Goal: Check status: Check status

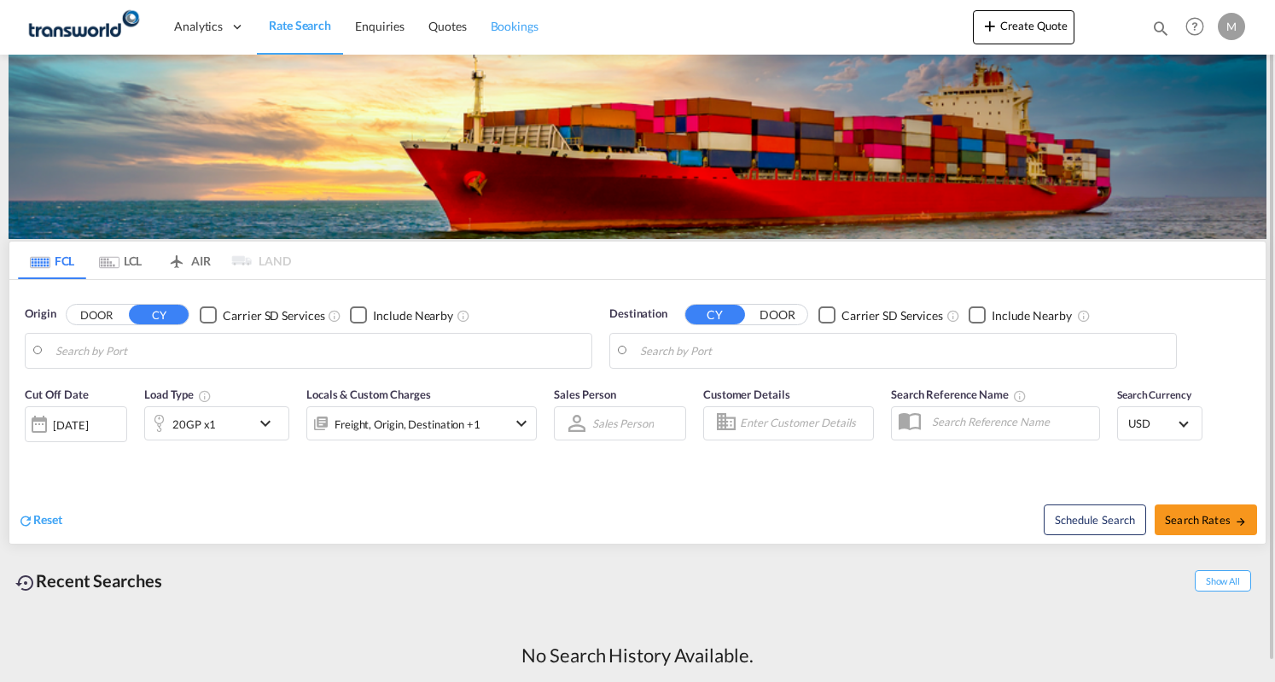
click at [530, 30] on span "Bookings" at bounding box center [515, 26] width 48 height 15
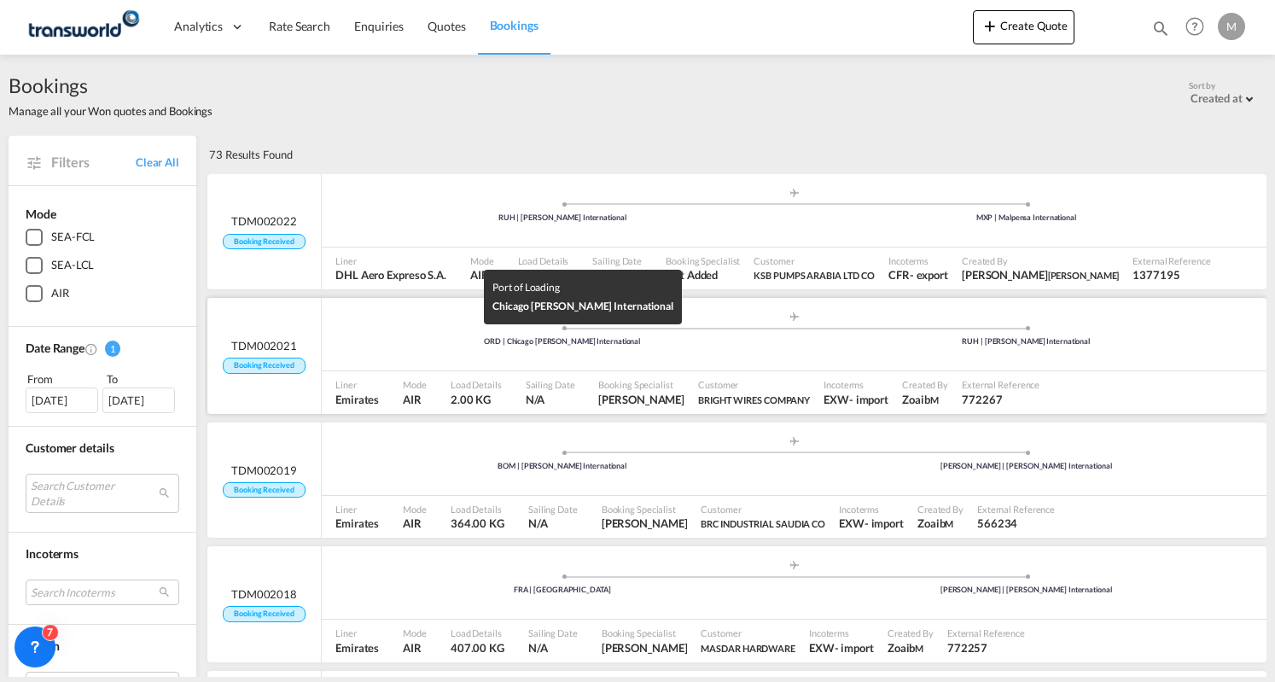
click at [401, 342] on div "ORD | Chicago [PERSON_NAME] International" at bounding box center [562, 341] width 464 height 11
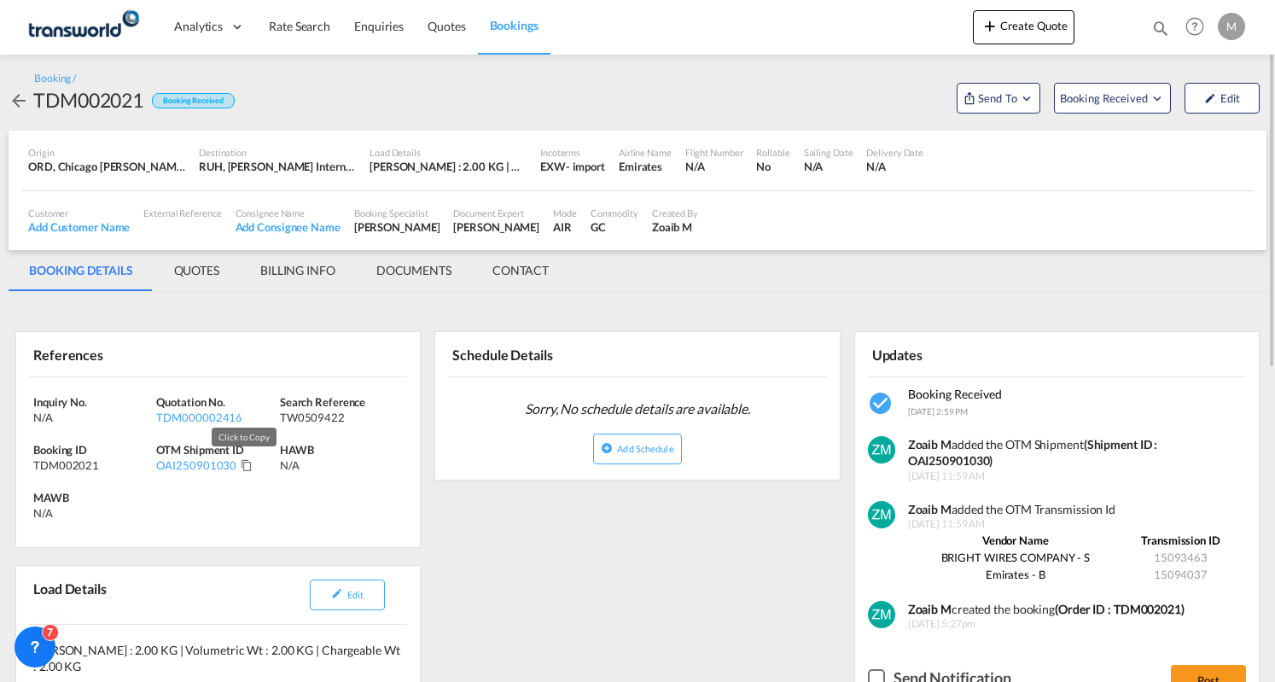
click at [243, 464] on md-icon "Click to Copy" at bounding box center [247, 465] width 12 height 12
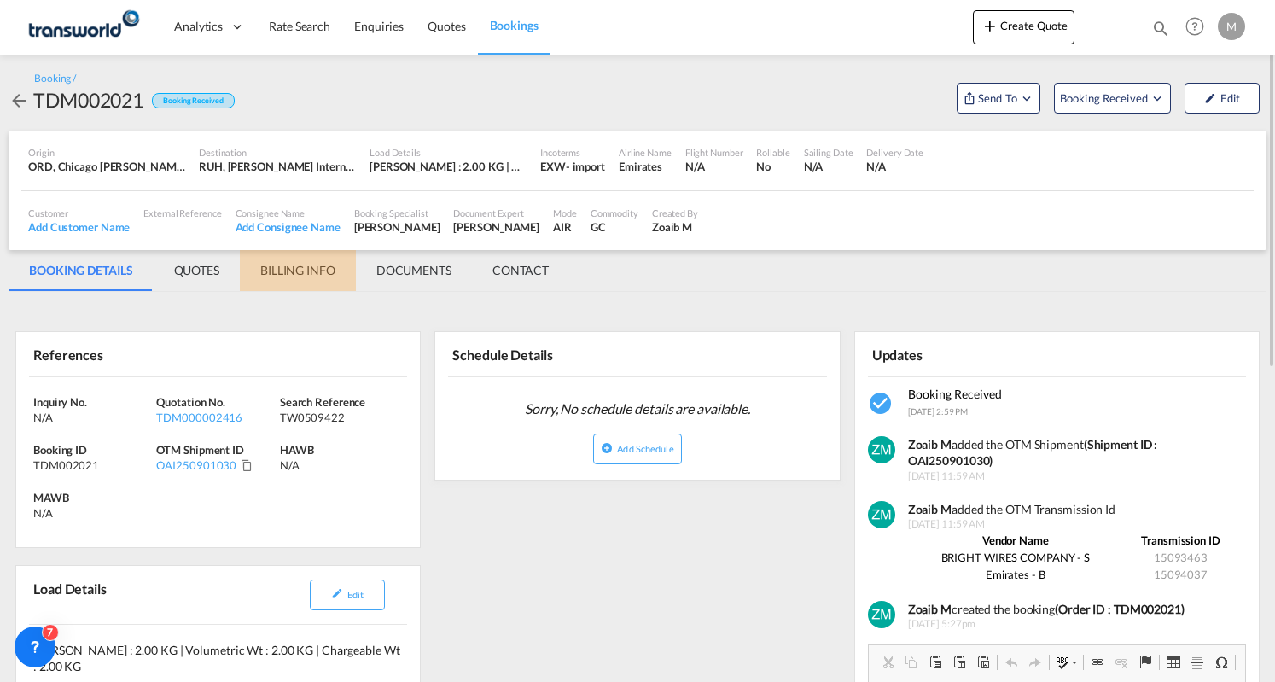
click at [273, 271] on md-tab-item "BILLING INFO" at bounding box center [298, 270] width 116 height 41
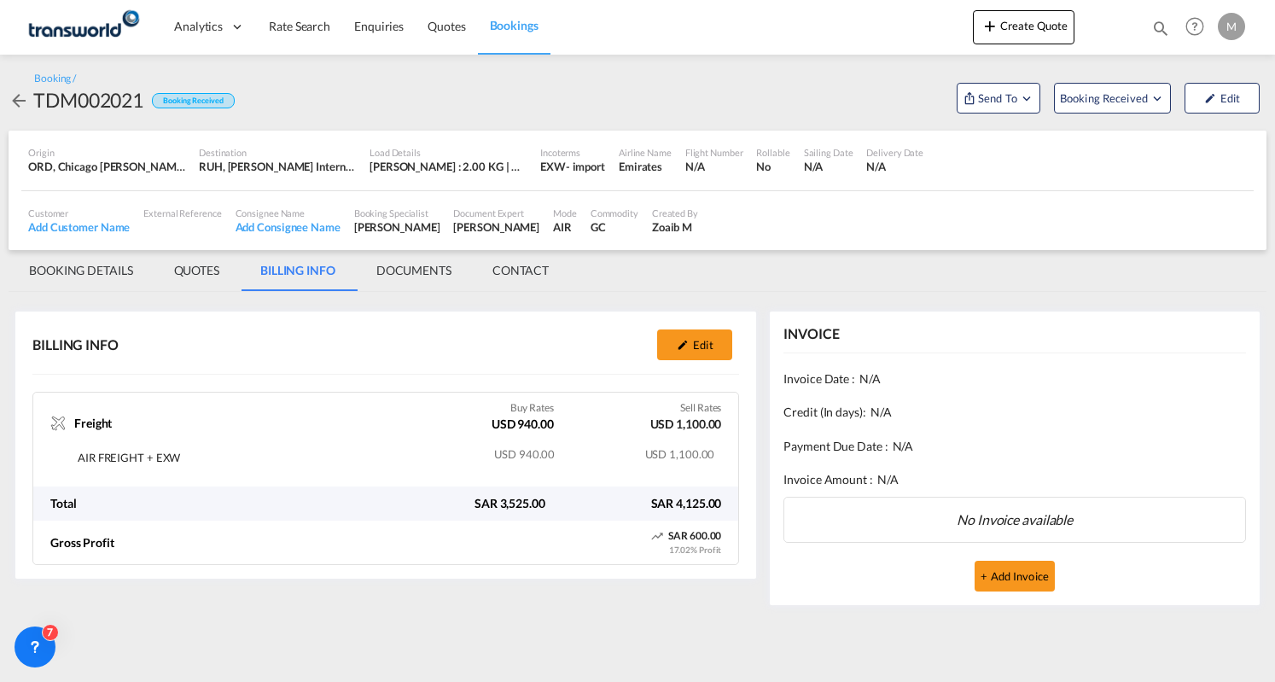
click at [510, 21] on span "Bookings" at bounding box center [514, 25] width 49 height 15
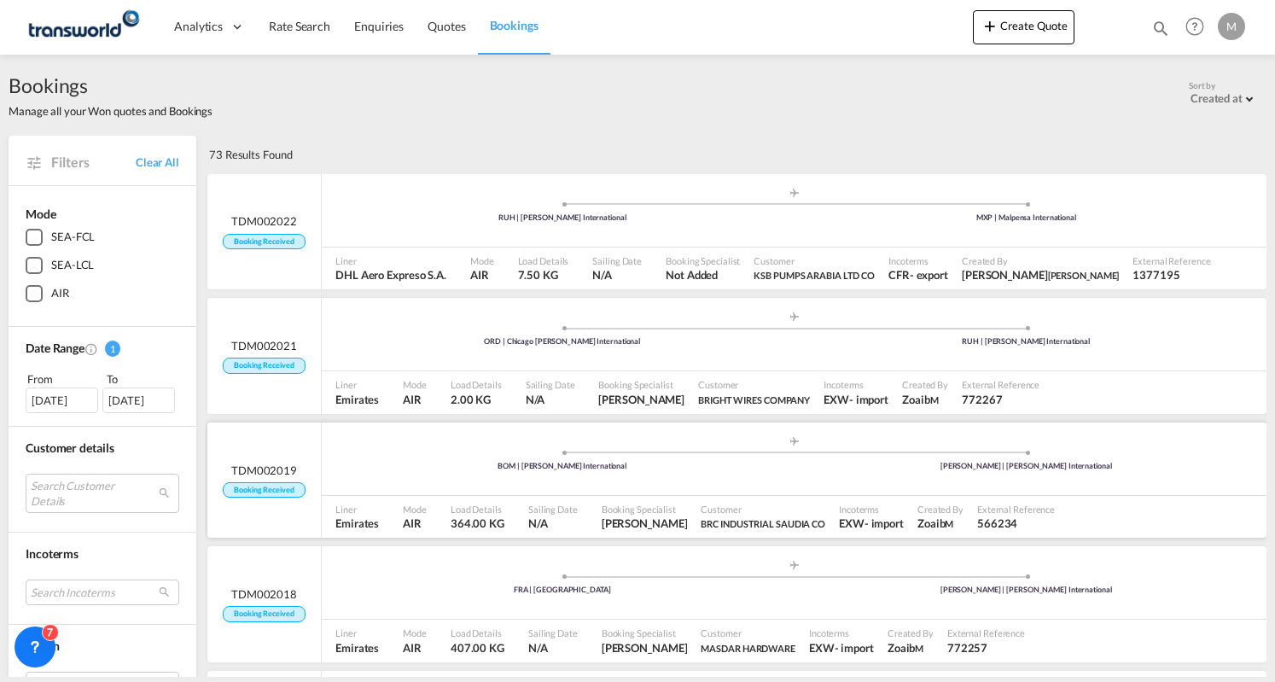
click at [418, 483] on div ".a{fill:#aaa8ad;} .a{fill:#aaa8ad;} BOM | Chhatrapati Shivaji International [PE…" at bounding box center [794, 460] width 945 height 51
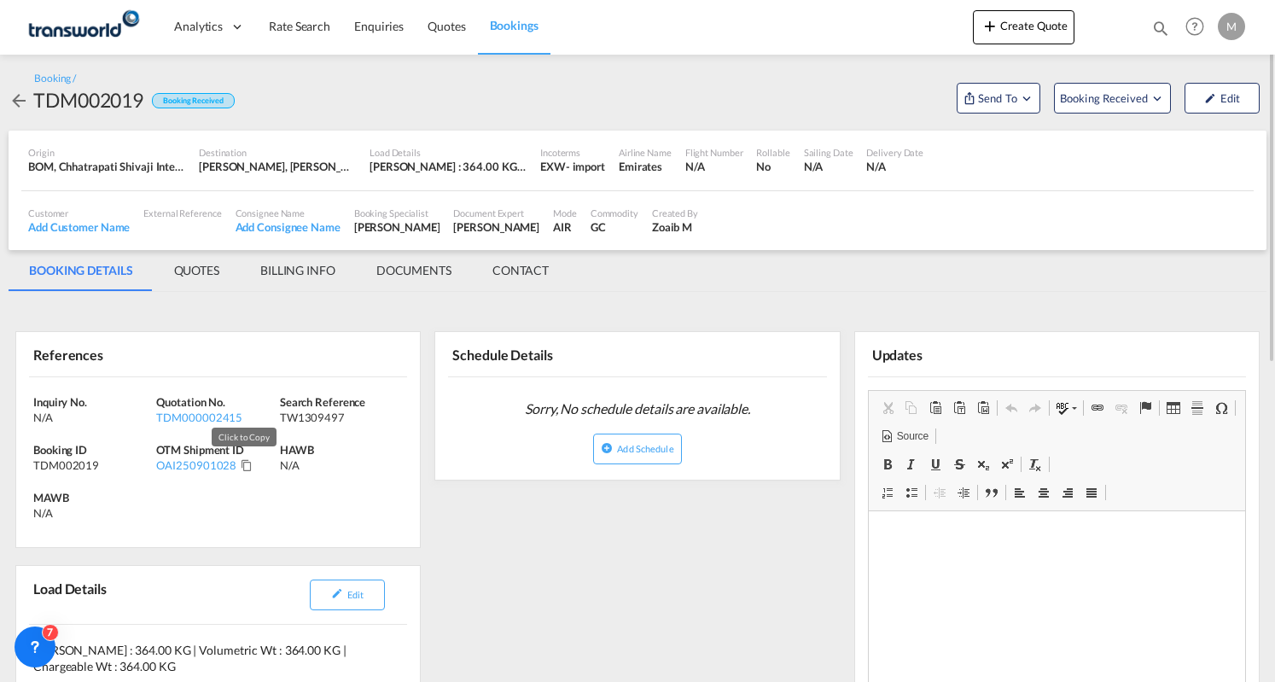
click at [248, 460] on md-icon "Click to Copy" at bounding box center [247, 465] width 12 height 12
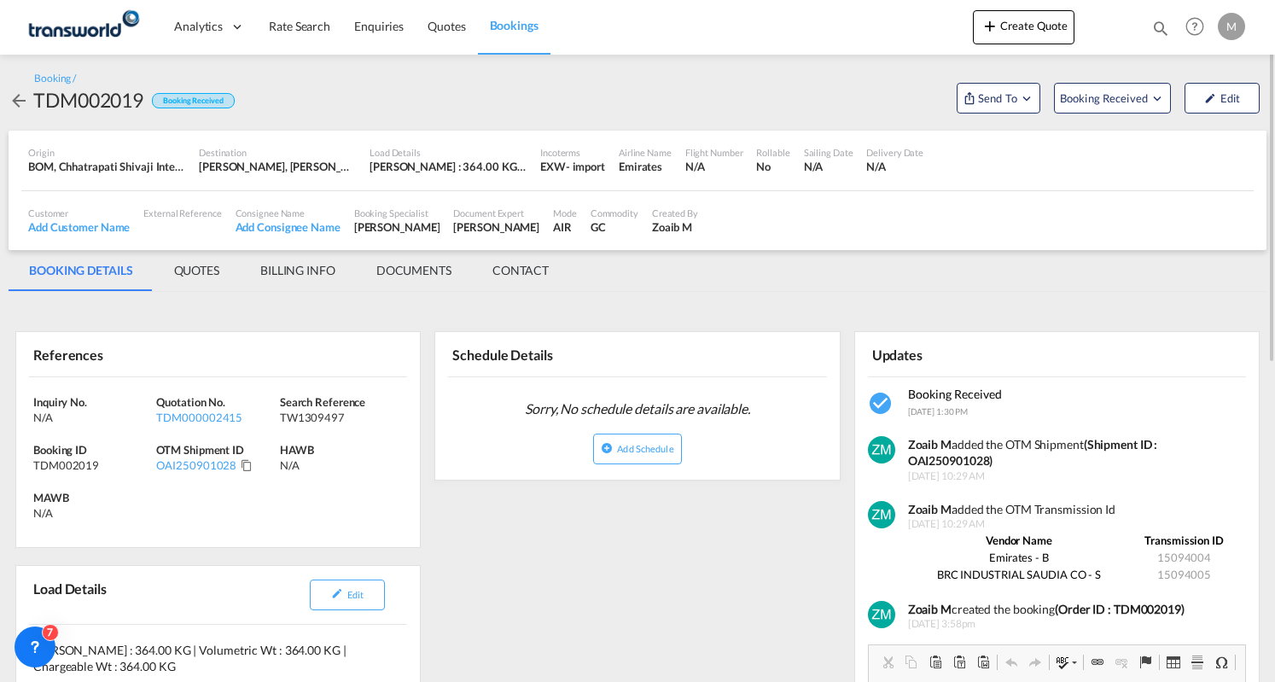
click at [505, 28] on span "Bookings" at bounding box center [514, 25] width 49 height 15
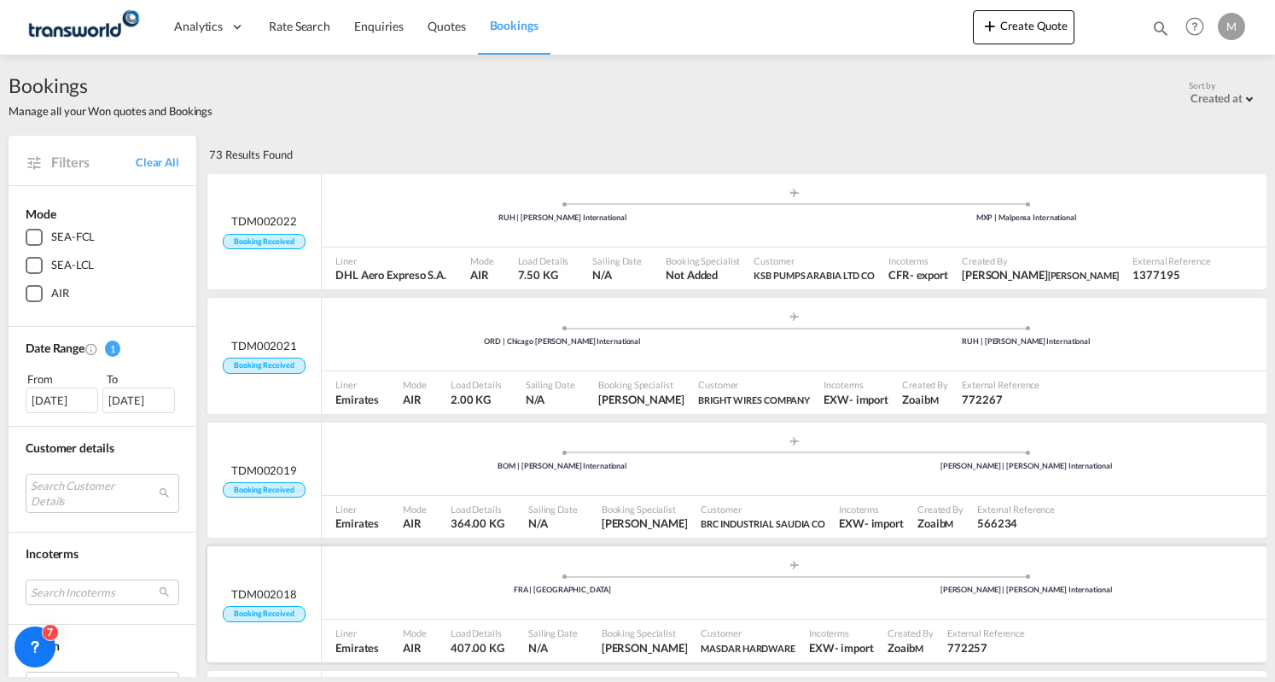
click at [381, 600] on div ".a{fill:#aaa8ad;} .a{fill:#aaa8ad;} FRA | [GEOGRAPHIC_DATA] [PERSON_NAME] | [PE…" at bounding box center [794, 584] width 945 height 51
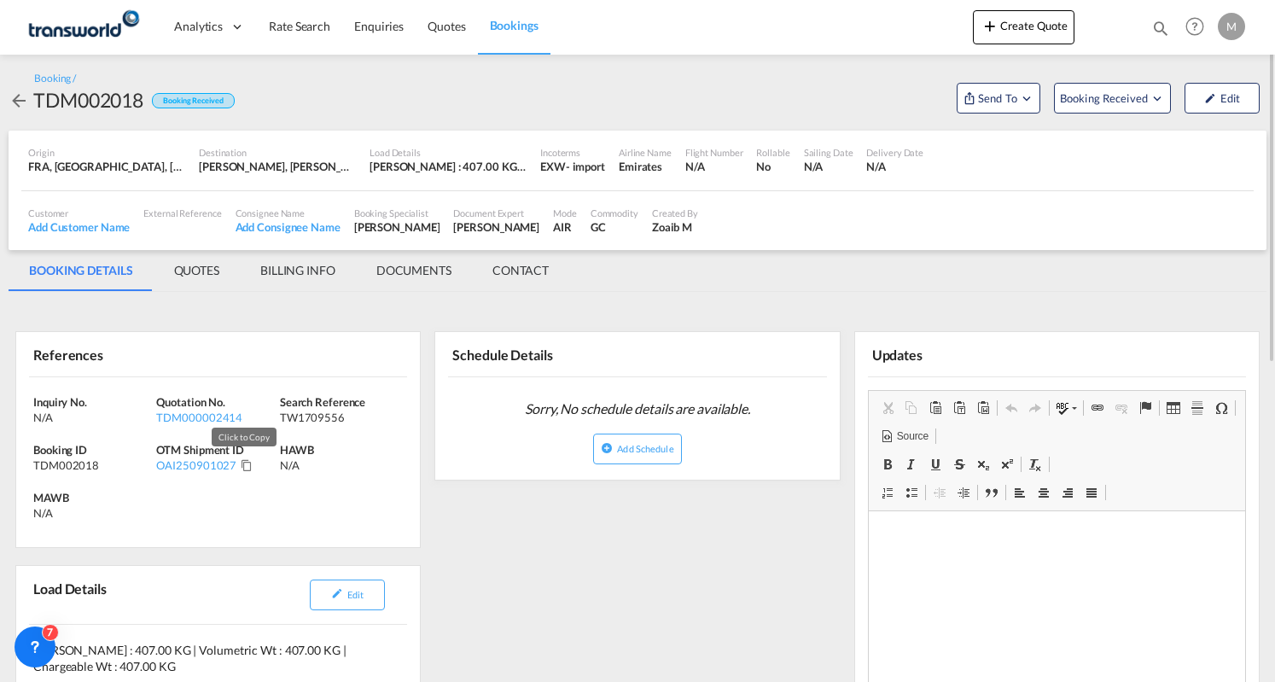
click at [241, 462] on md-icon "Click to Copy" at bounding box center [247, 465] width 12 height 12
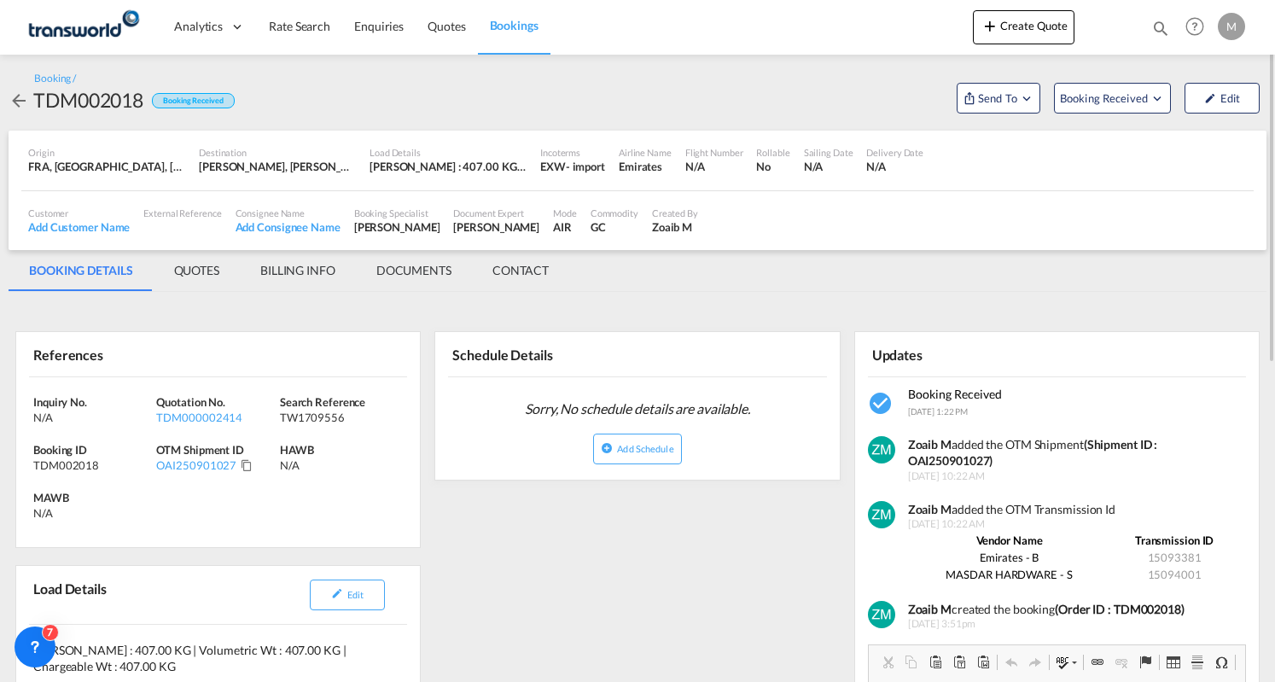
click at [311, 264] on md-tab-item "BILLING INFO" at bounding box center [298, 270] width 116 height 41
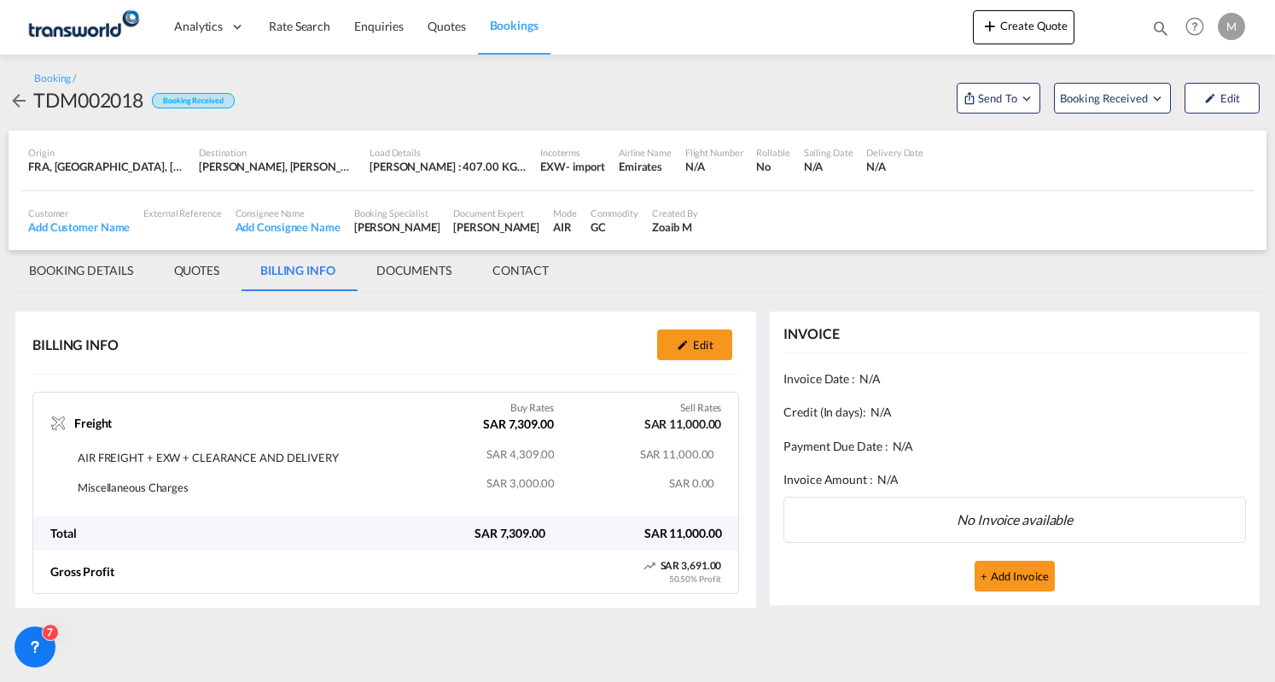
click at [9, 99] on md-icon "icon-arrow-left" at bounding box center [19, 100] width 20 height 20
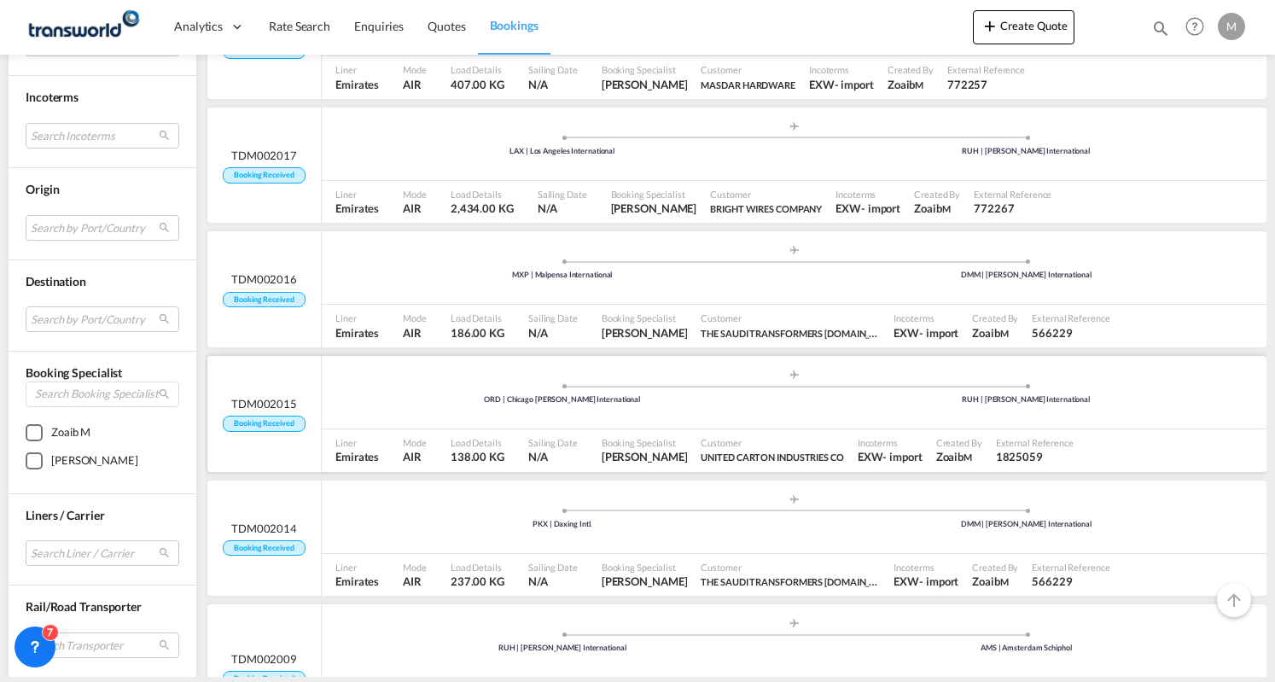
scroll to position [598, 0]
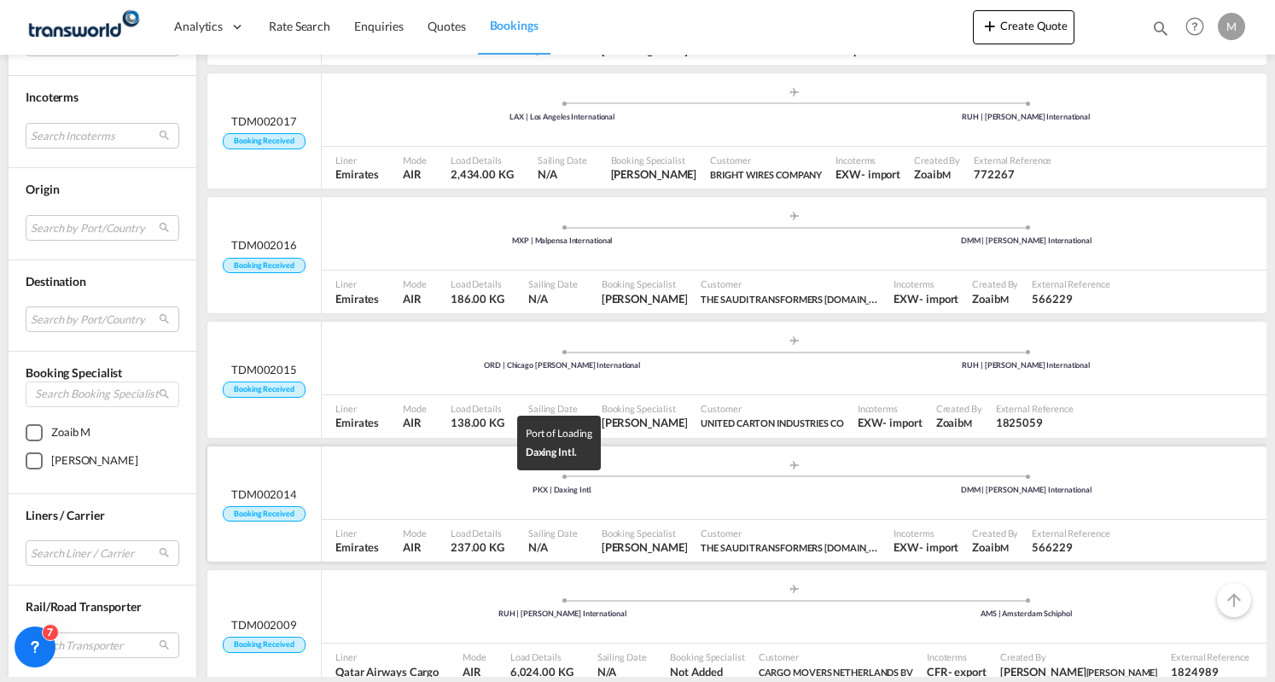
click at [417, 493] on div "PKX | Daxing Intl." at bounding box center [562, 490] width 464 height 11
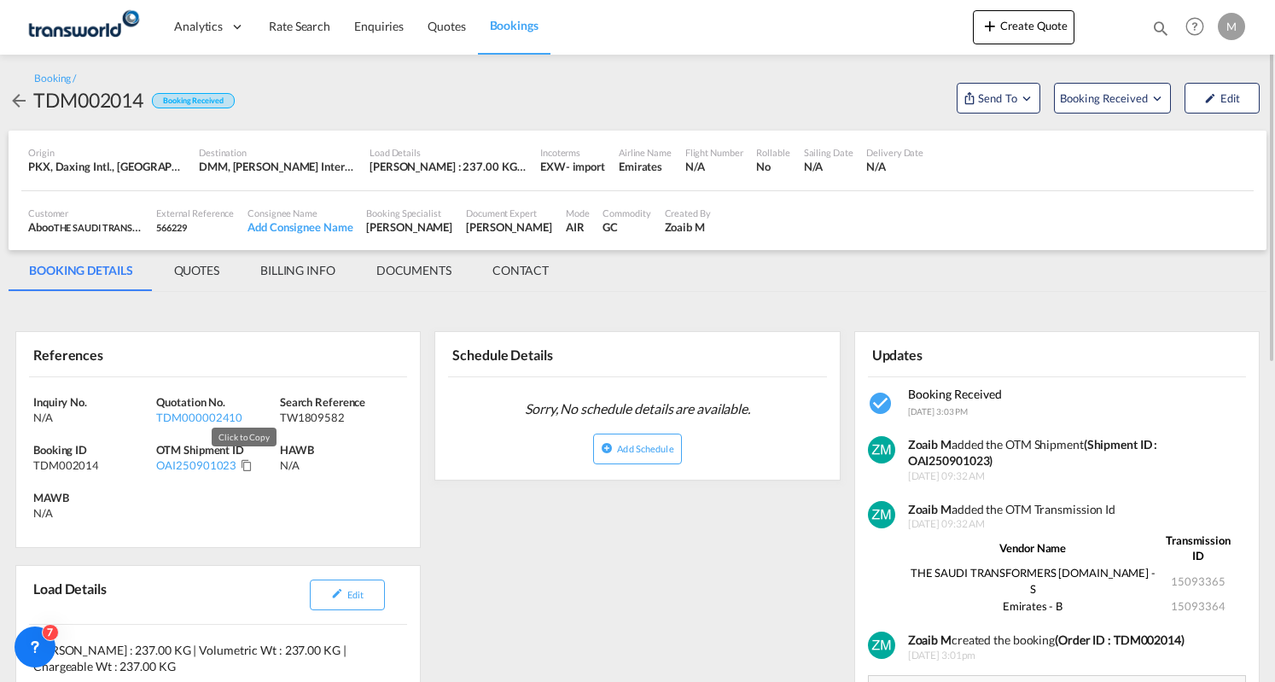
click at [241, 465] on md-icon "Click to Copy" at bounding box center [247, 465] width 12 height 12
click at [307, 264] on md-tab-item "BILLING INFO" at bounding box center [298, 270] width 116 height 41
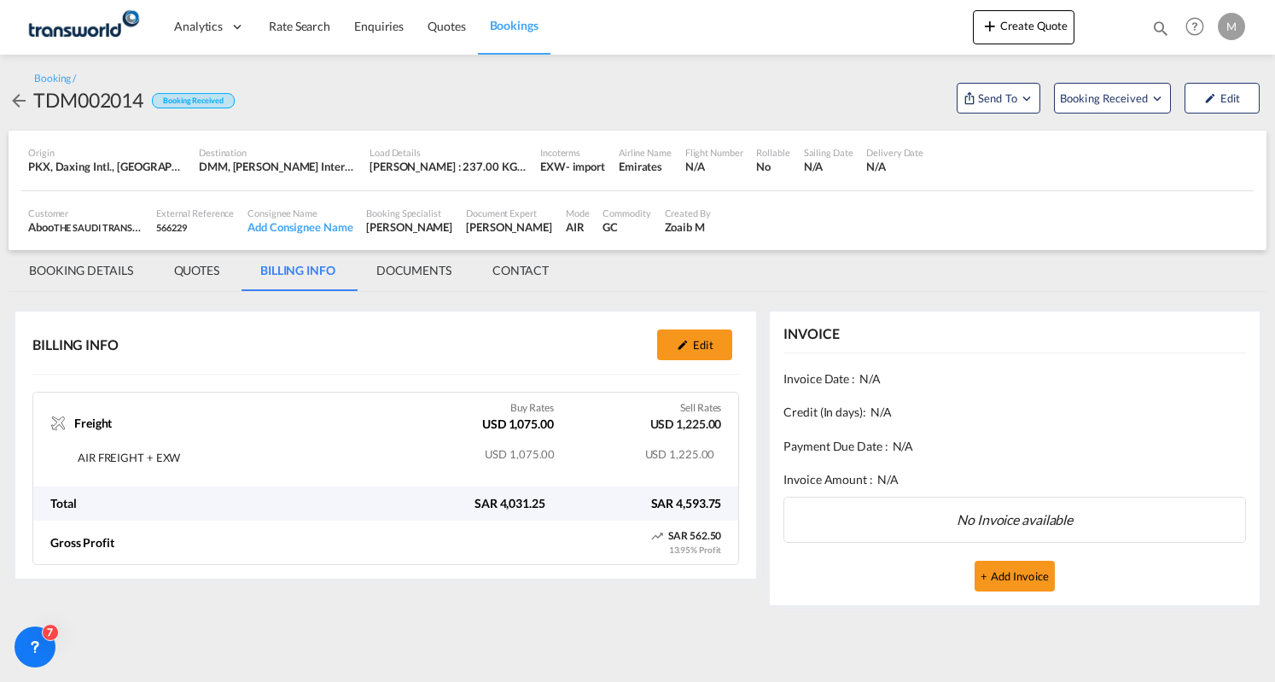
click at [512, 21] on span "Bookings" at bounding box center [514, 25] width 49 height 15
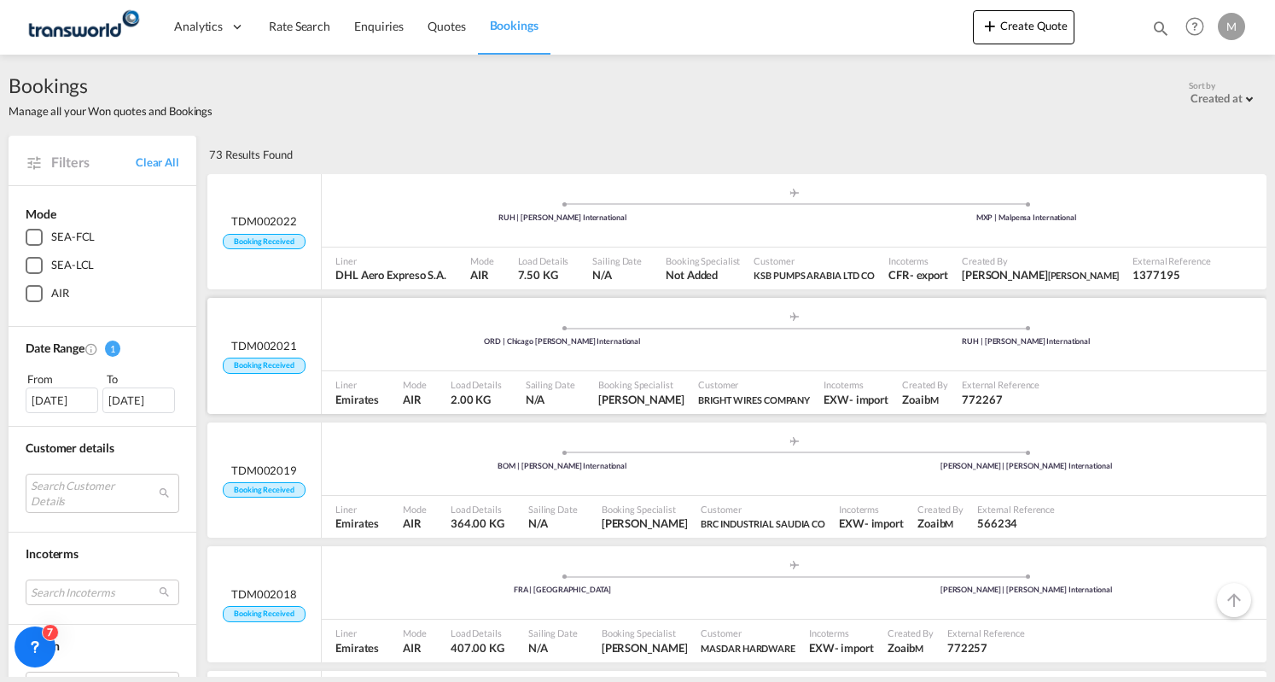
scroll to position [256, 0]
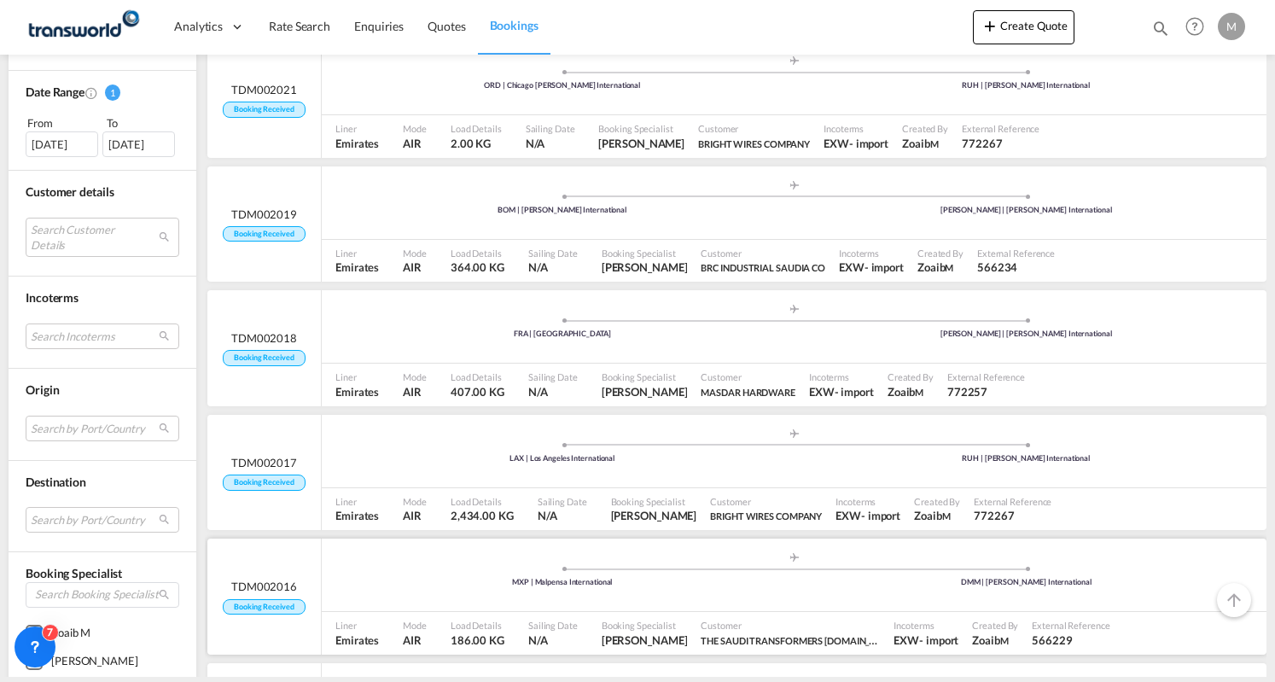
click at [462, 569] on span at bounding box center [562, 569] width 464 height 4
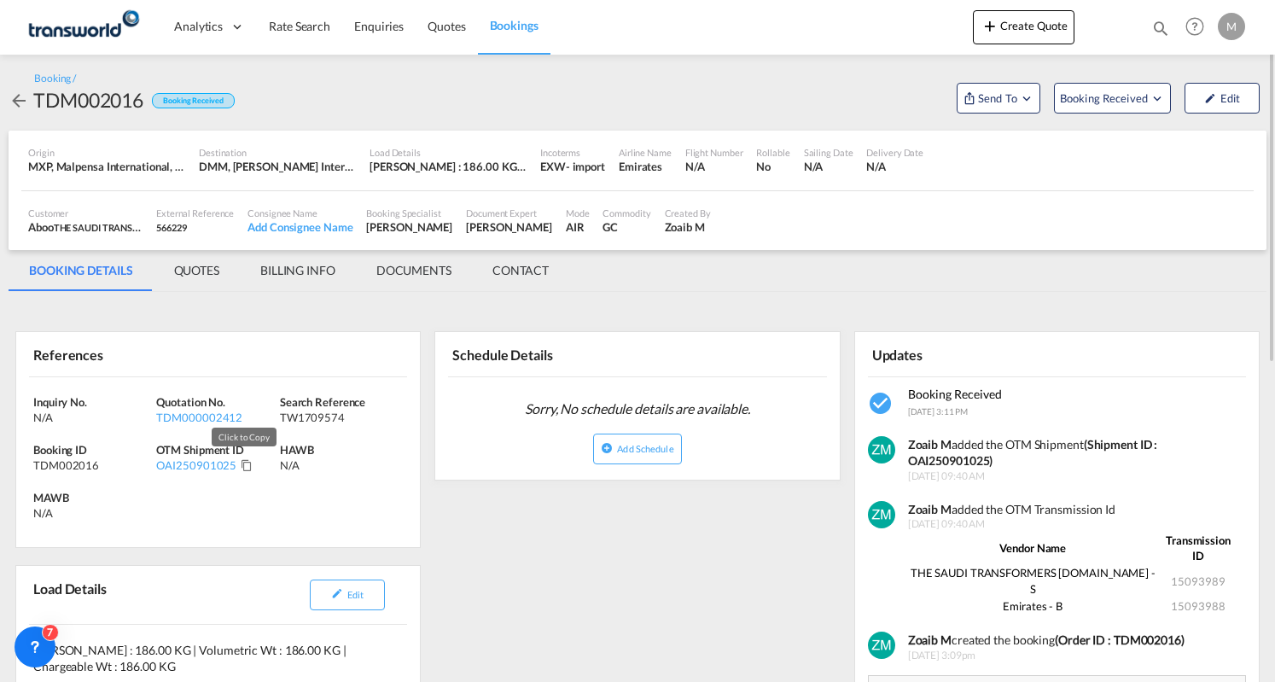
click at [241, 464] on md-icon "Click to Copy" at bounding box center [247, 465] width 12 height 12
click at [335, 265] on md-tab-item "BILLING INFO" at bounding box center [298, 270] width 116 height 41
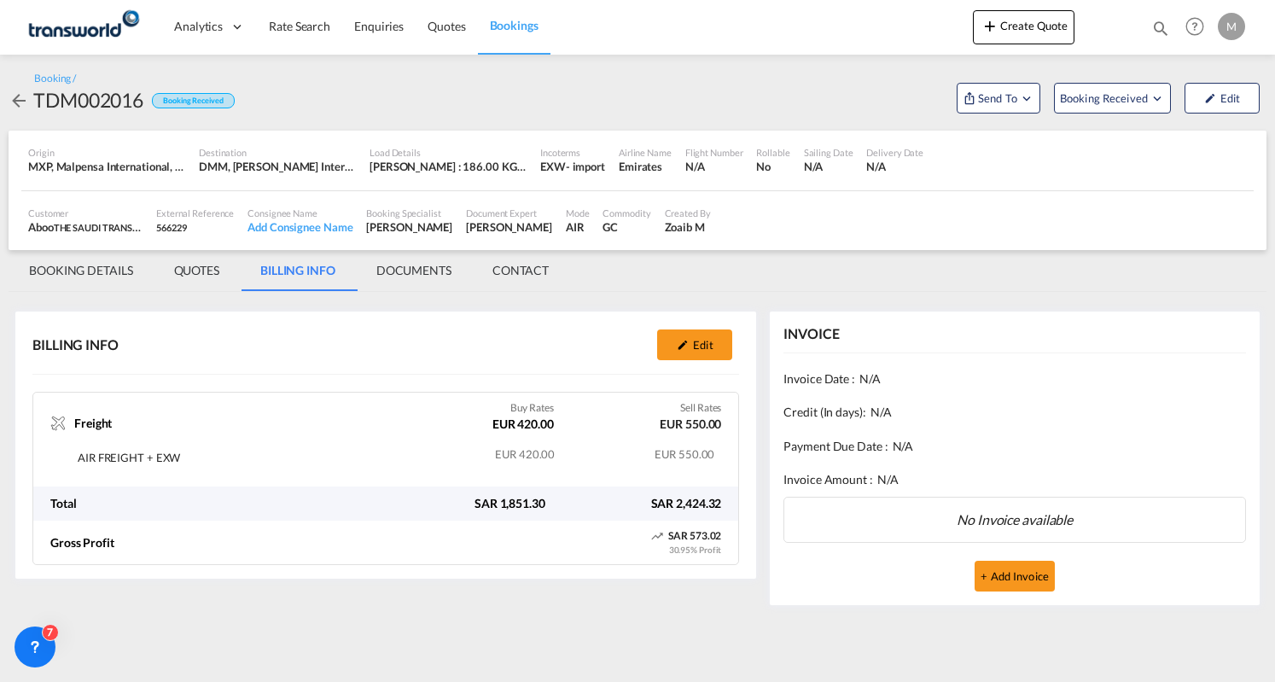
click at [502, 20] on span "Bookings" at bounding box center [514, 25] width 49 height 15
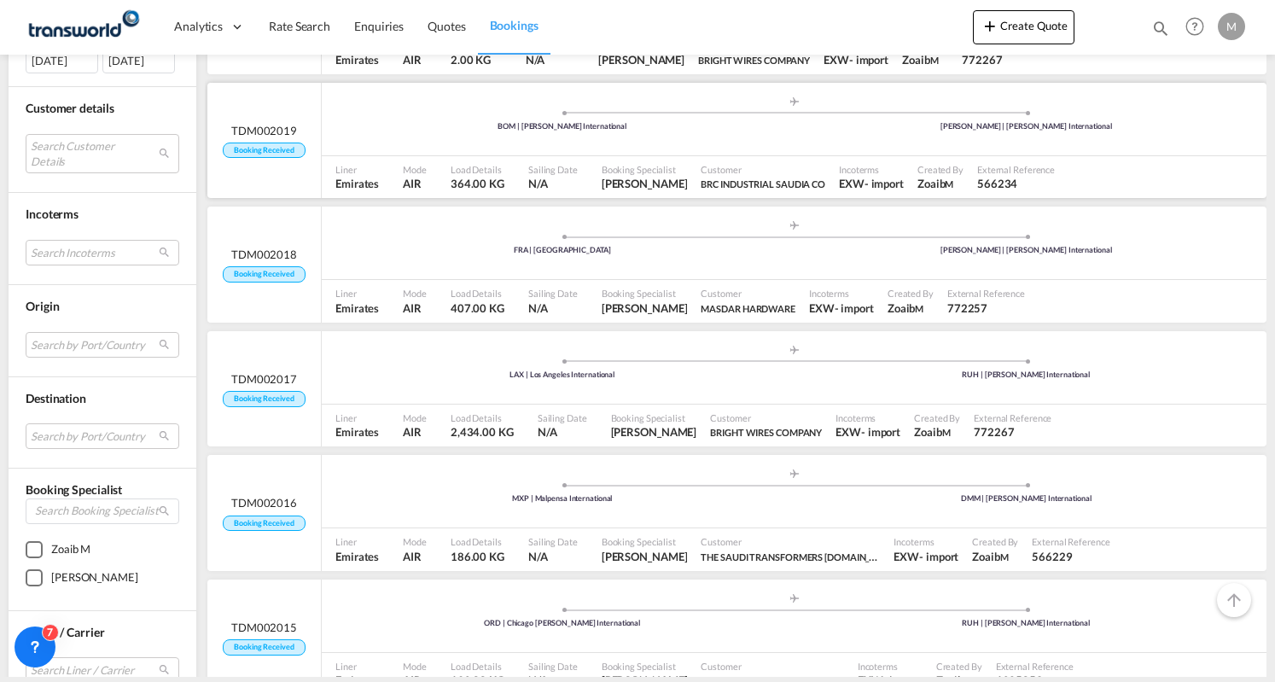
scroll to position [341, 0]
click at [431, 592] on div ".a{fill:#aaa8ad;} .a{fill:#aaa8ad;} ORD | Chicago [PERSON_NAME] International R…" at bounding box center [794, 616] width 945 height 51
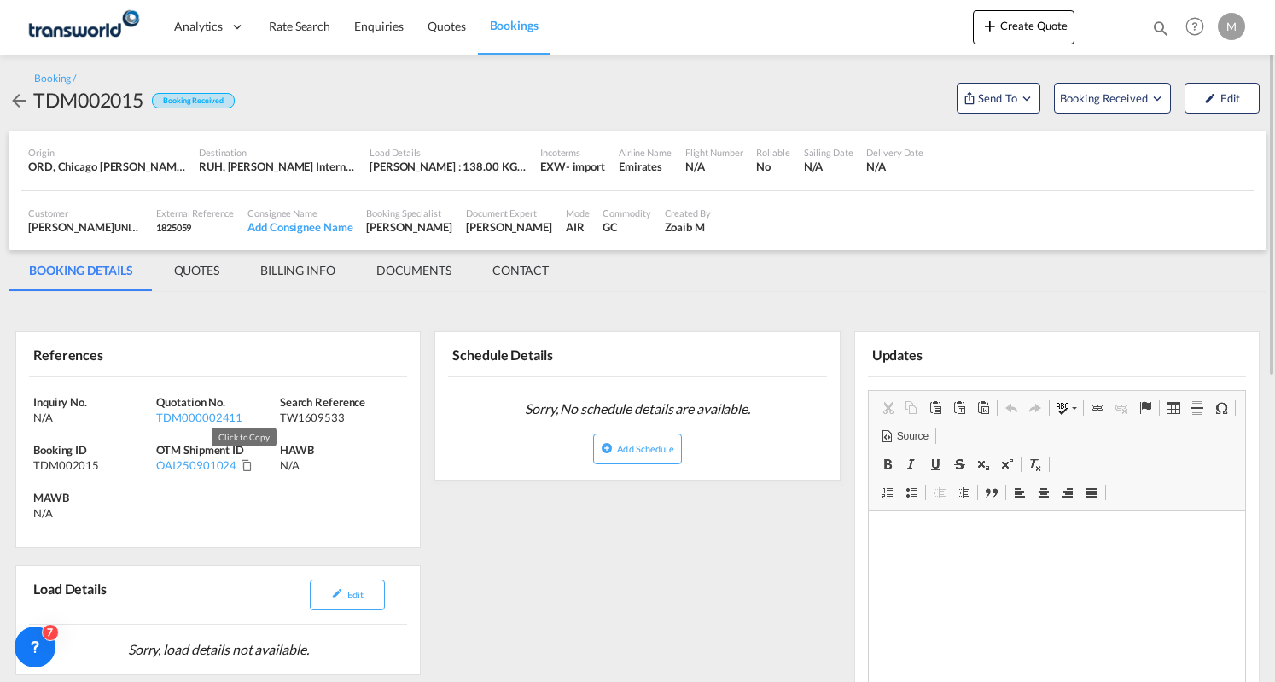
click at [244, 464] on md-icon "Click to Copy" at bounding box center [247, 465] width 12 height 12
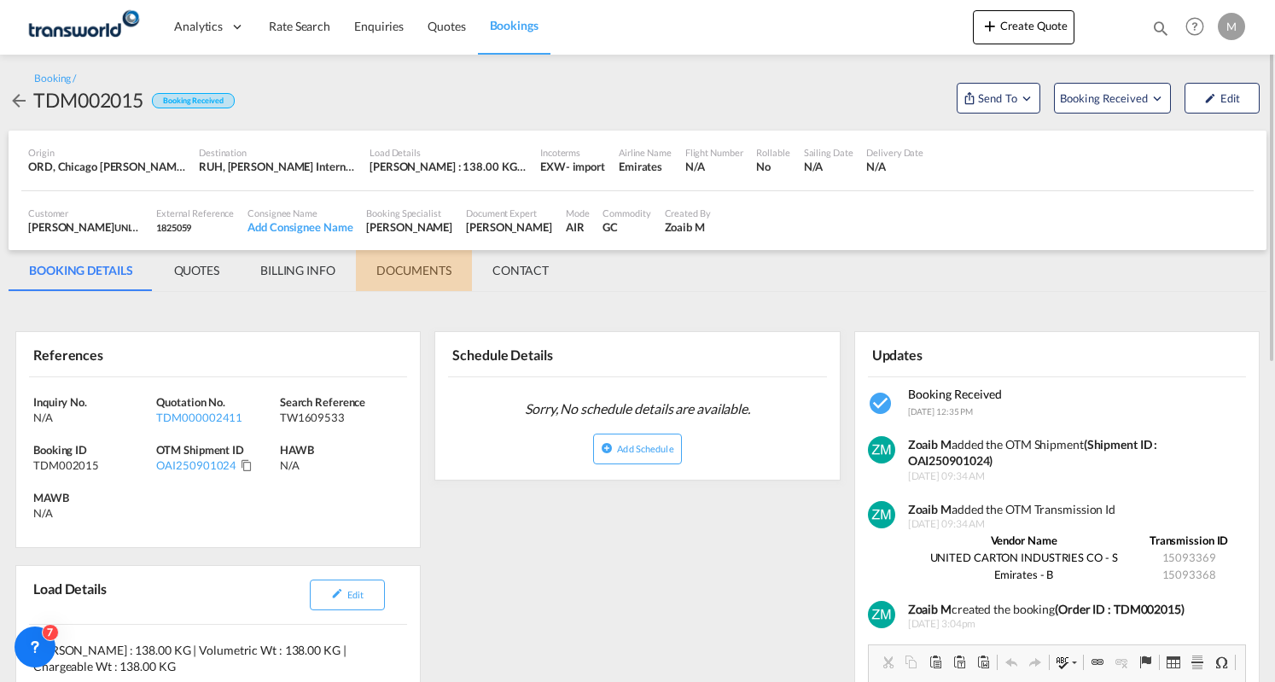
click at [418, 265] on md-tab-item "DOCUMENTS" at bounding box center [414, 270] width 116 height 41
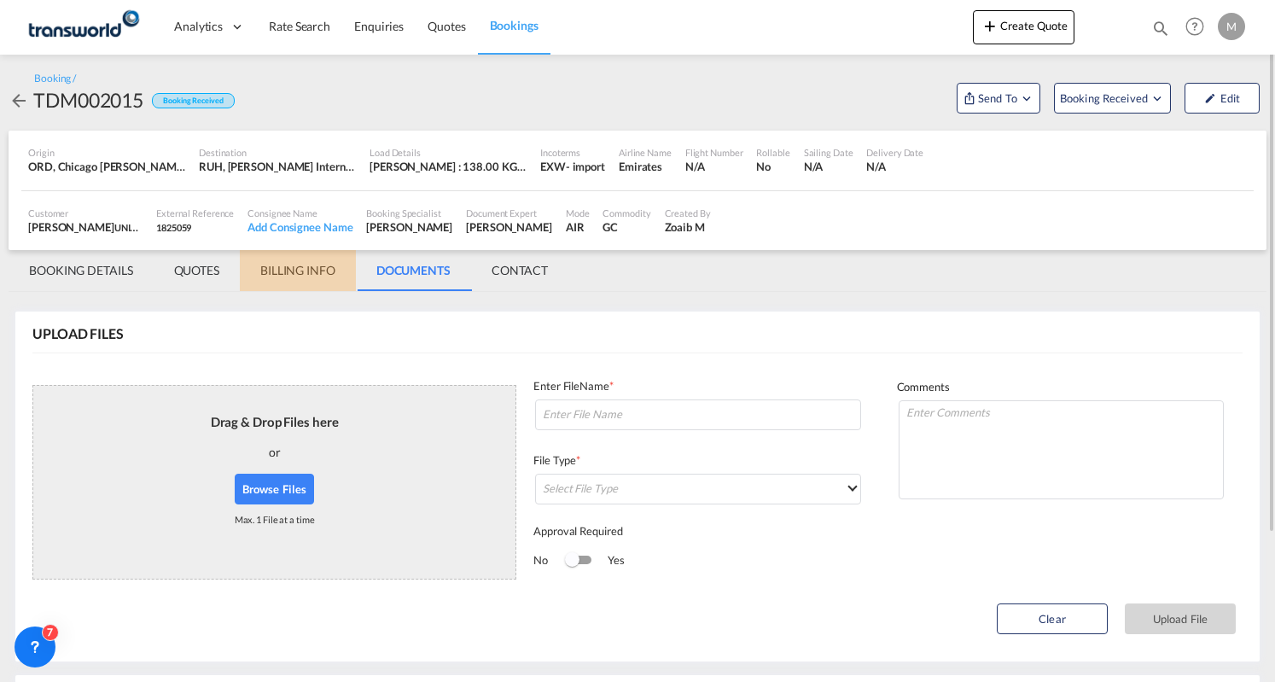
click at [311, 272] on md-tab-item "BILLING INFO" at bounding box center [298, 270] width 116 height 41
click at [308, 267] on md-tab-item "BILLING INFO" at bounding box center [298, 270] width 116 height 41
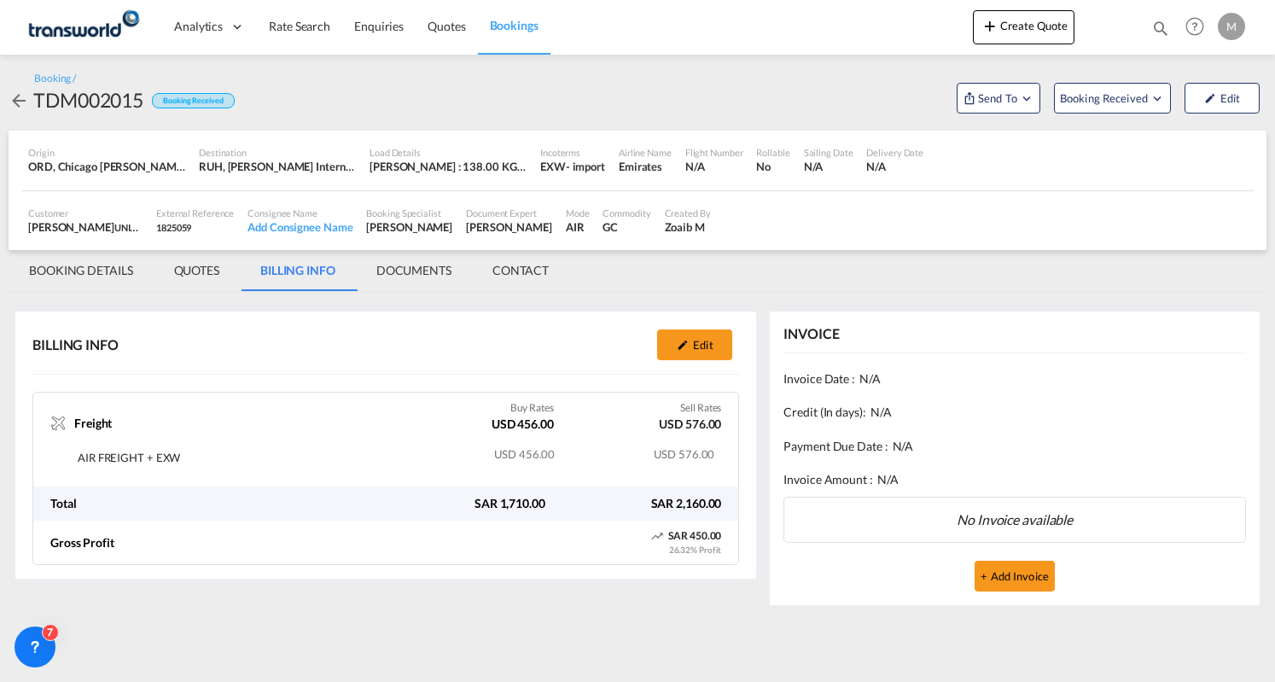
click at [499, 26] on span "Bookings" at bounding box center [514, 25] width 49 height 15
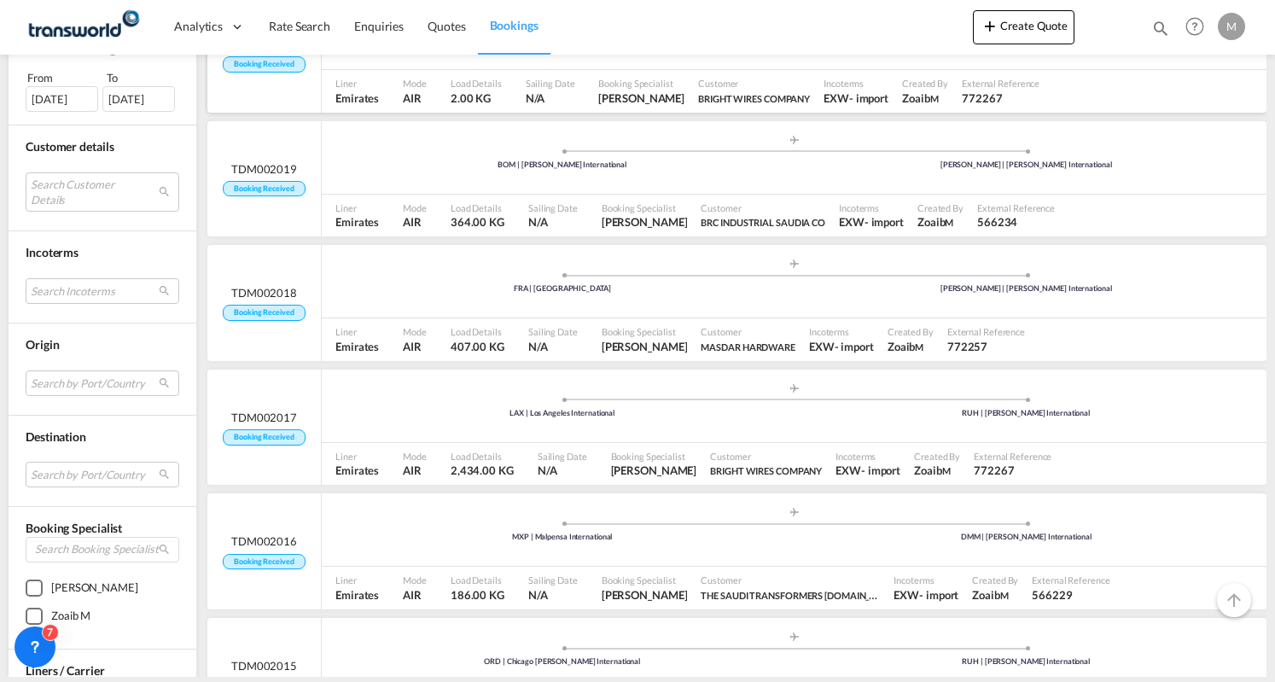
scroll to position [341, 0]
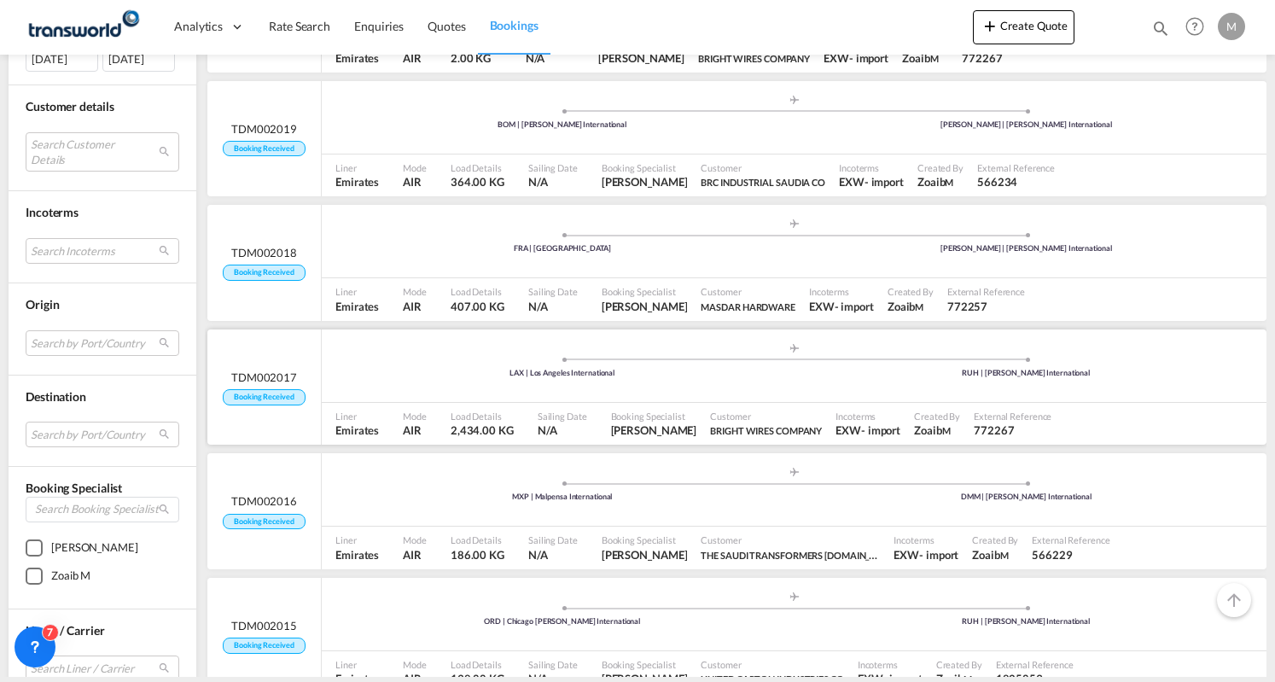
click at [464, 399] on div ".a{fill:#aaa8ad;} .a{fill:#aaa8ad;} LAX | Los Angeles International RUH | [PERS…" at bounding box center [794, 366] width 945 height 73
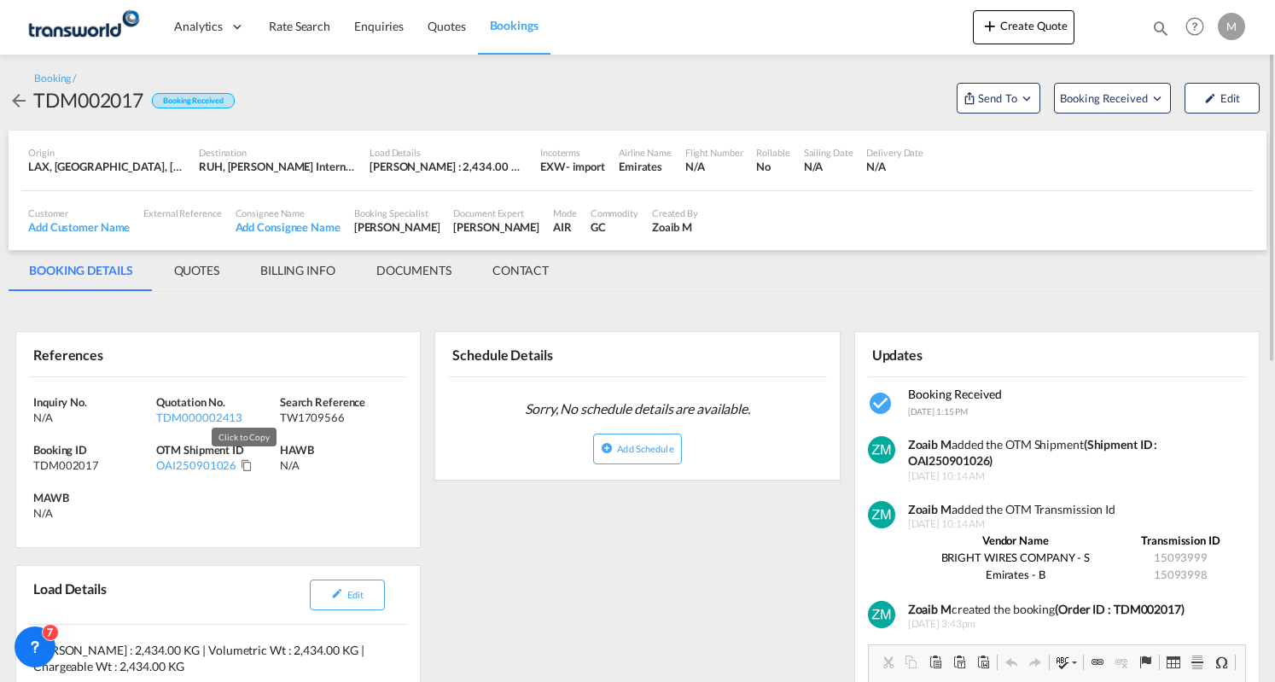
click at [246, 467] on md-icon "Click to Copy" at bounding box center [247, 465] width 12 height 12
click at [290, 247] on div "Customer Add Customer Name External Reference Consignee Name Add Consignee Name…" at bounding box center [637, 221] width 1233 height 60
click at [278, 275] on md-tab-item "BILLING INFO" at bounding box center [298, 270] width 116 height 41
